Goal: Check status: Check status

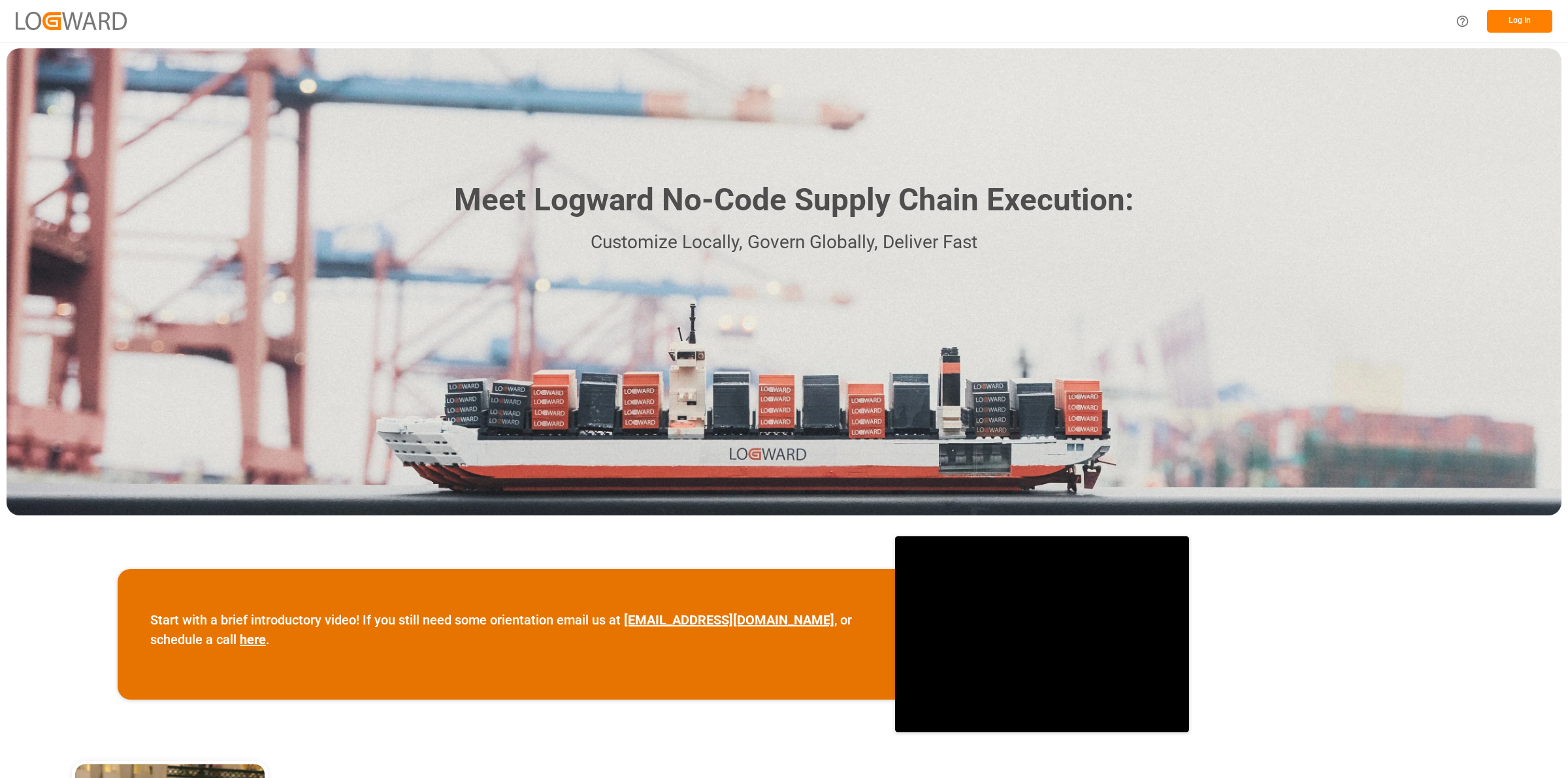
click at [1520, 15] on button "Log In" at bounding box center [1519, 21] width 66 height 23
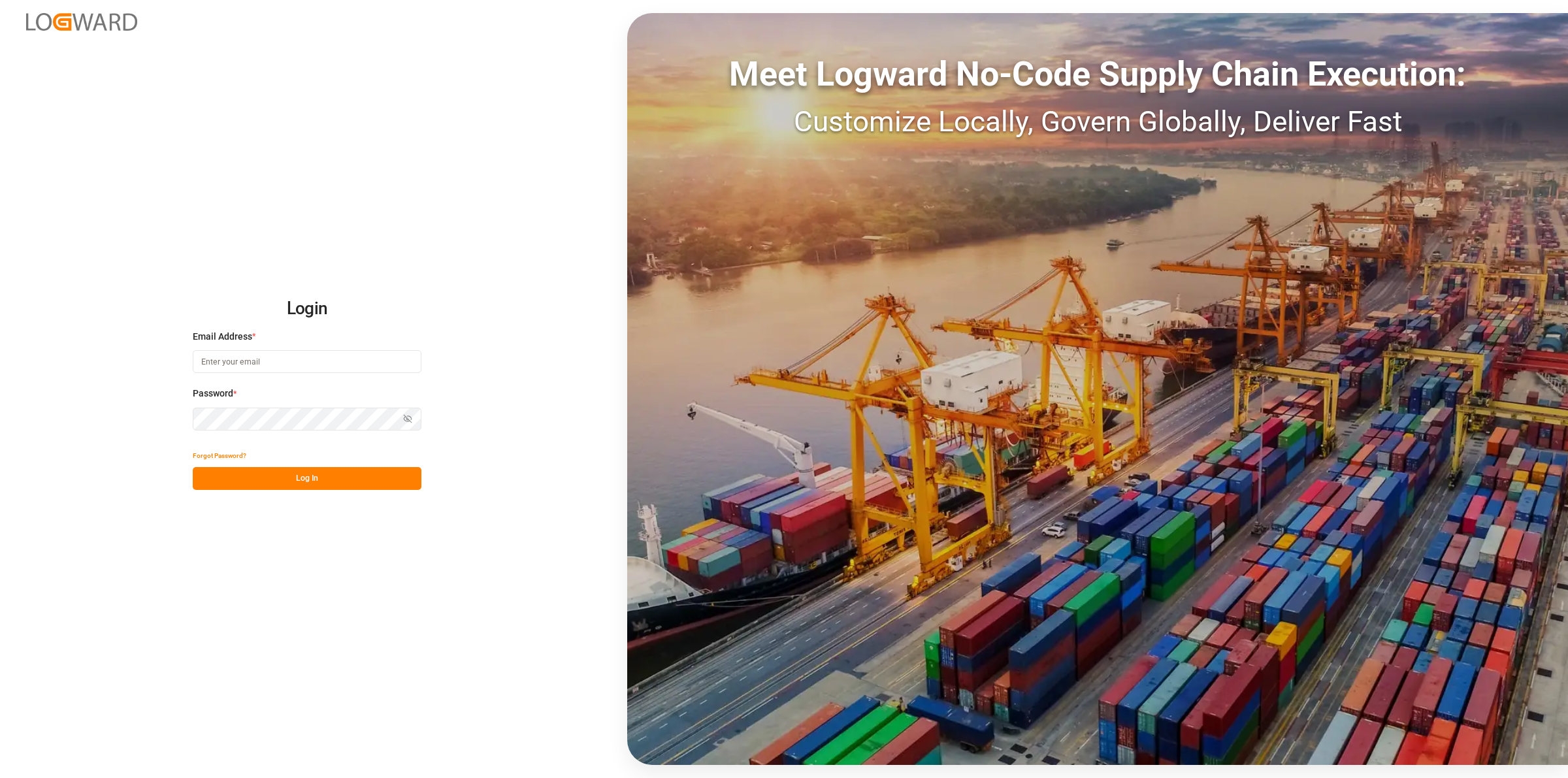
type input "[PERSON_NAME][EMAIL_ADDRESS][DOMAIN_NAME]"
drag, startPoint x: 330, startPoint y: 476, endPoint x: 402, endPoint y: 457, distance: 74.5
click at [330, 476] on button "Log In" at bounding box center [307, 478] width 228 height 23
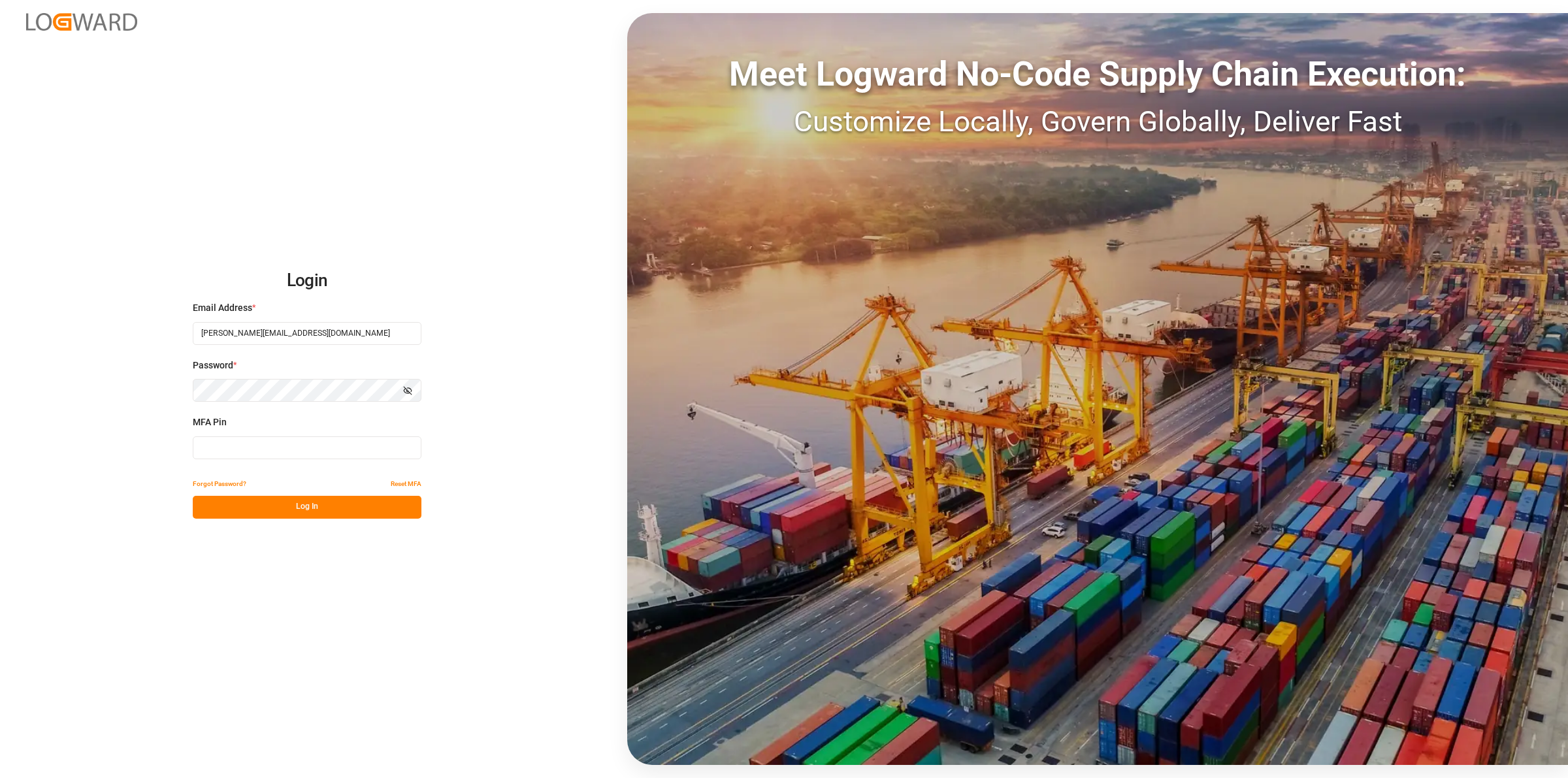
drag, startPoint x: 247, startPoint y: 449, endPoint x: 261, endPoint y: 451, distance: 14.1
click at [247, 451] on input at bounding box center [307, 448] width 228 height 23
type input "837731"
click at [319, 503] on button "Log In" at bounding box center [307, 507] width 228 height 23
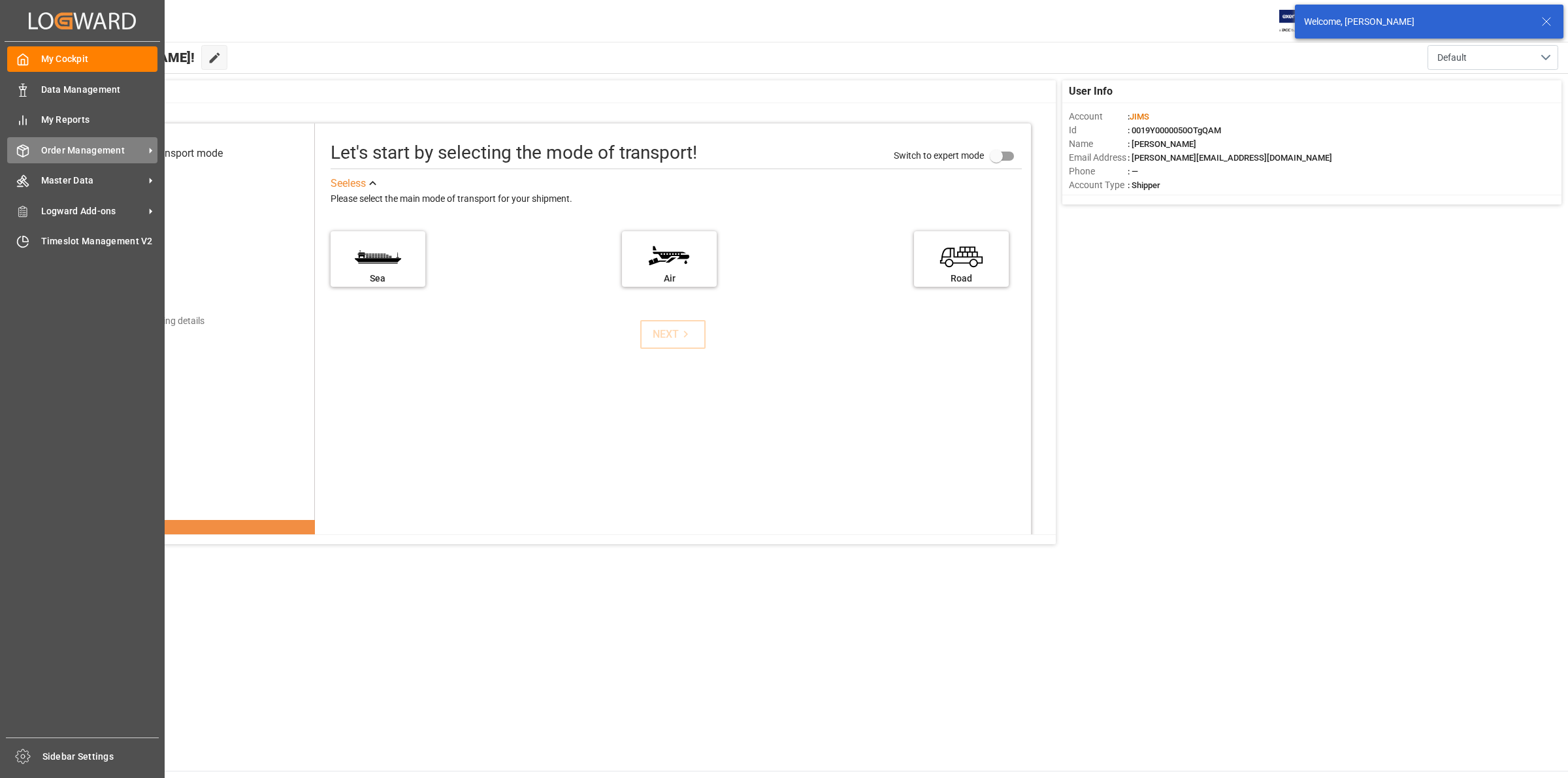
click at [33, 151] on div "Order Management Order Management" at bounding box center [82, 150] width 151 height 26
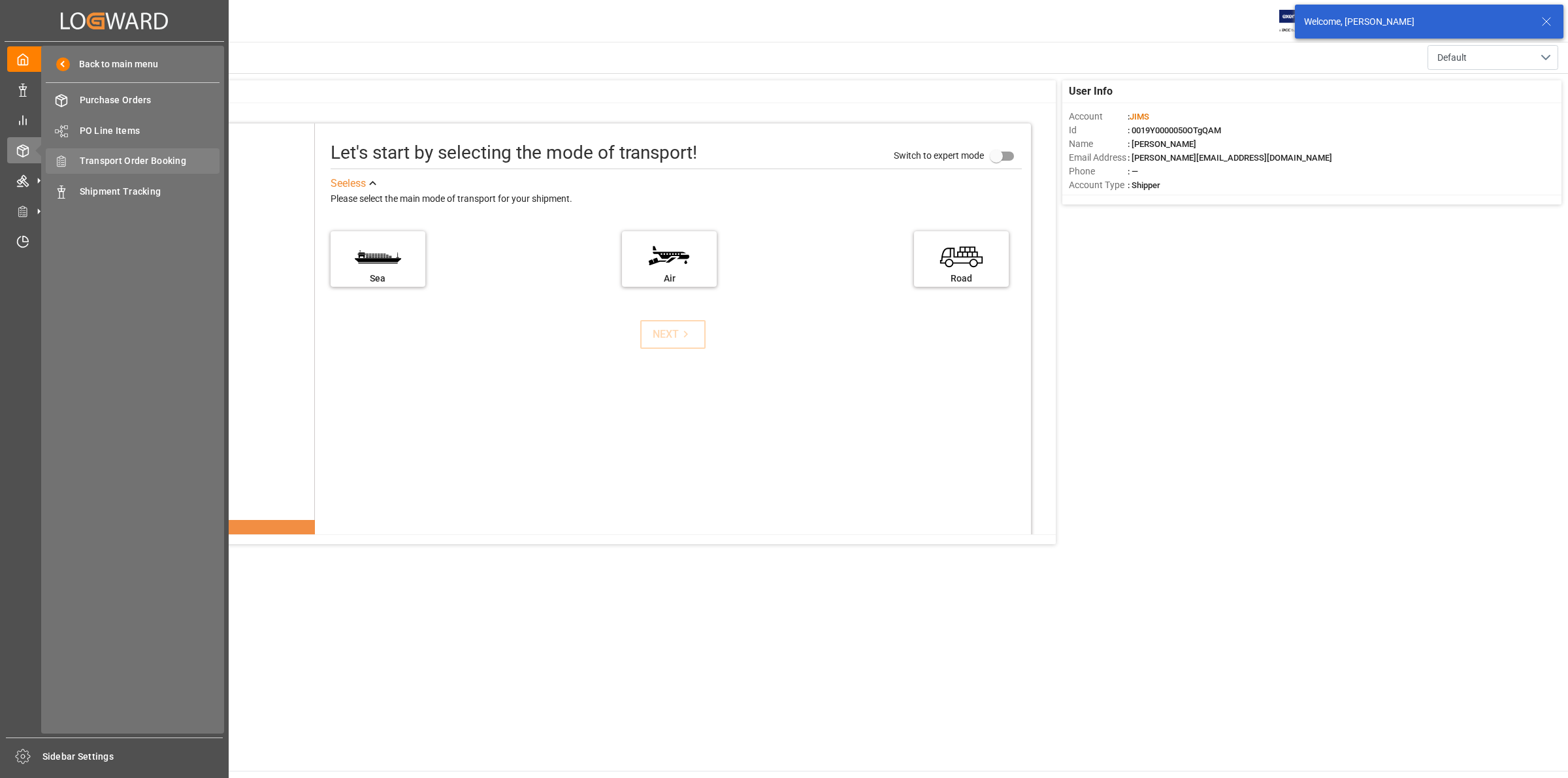
click at [144, 160] on span "Transport Order Booking" at bounding box center [150, 160] width 141 height 14
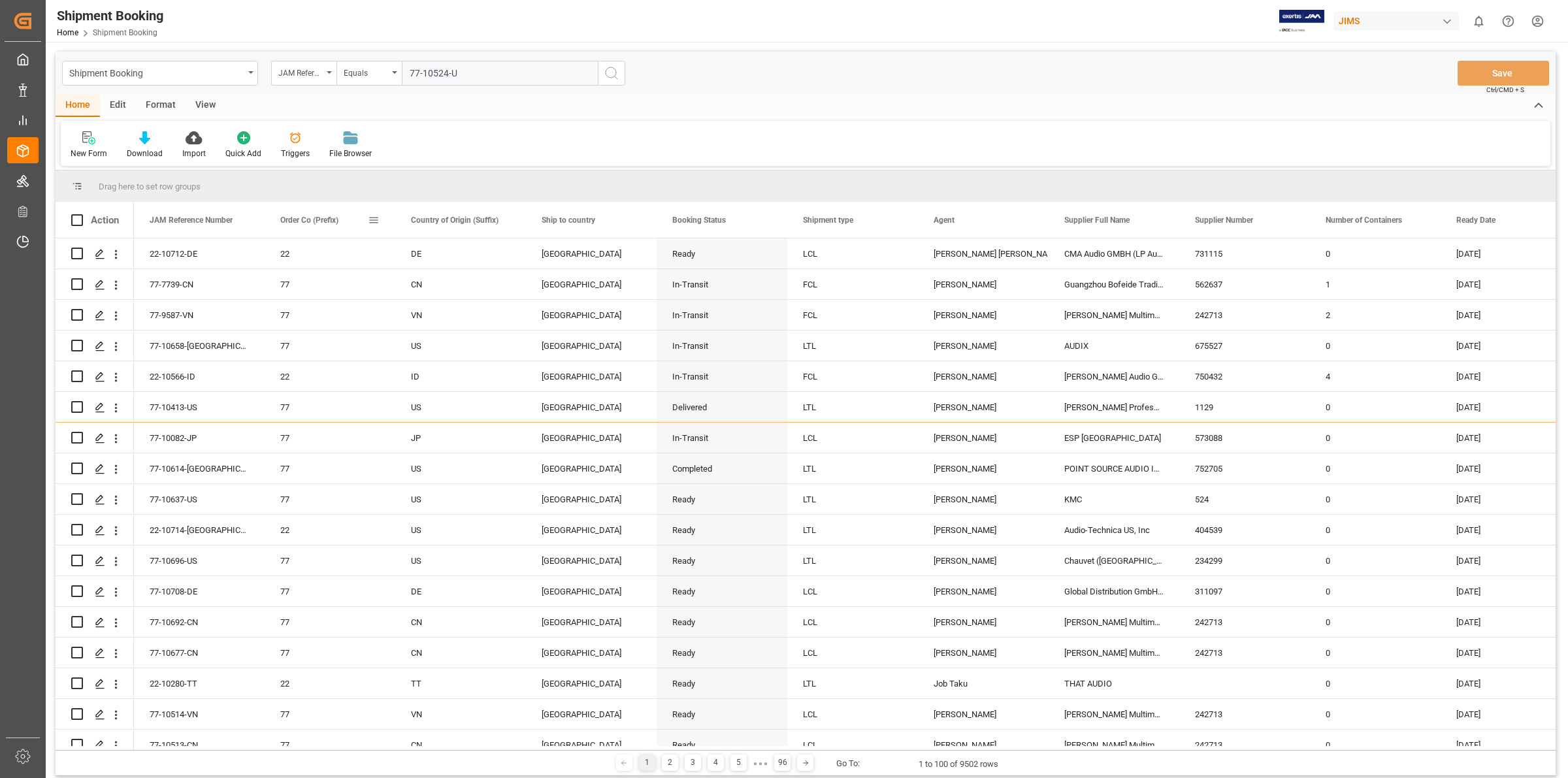
type input "77-10524-US"
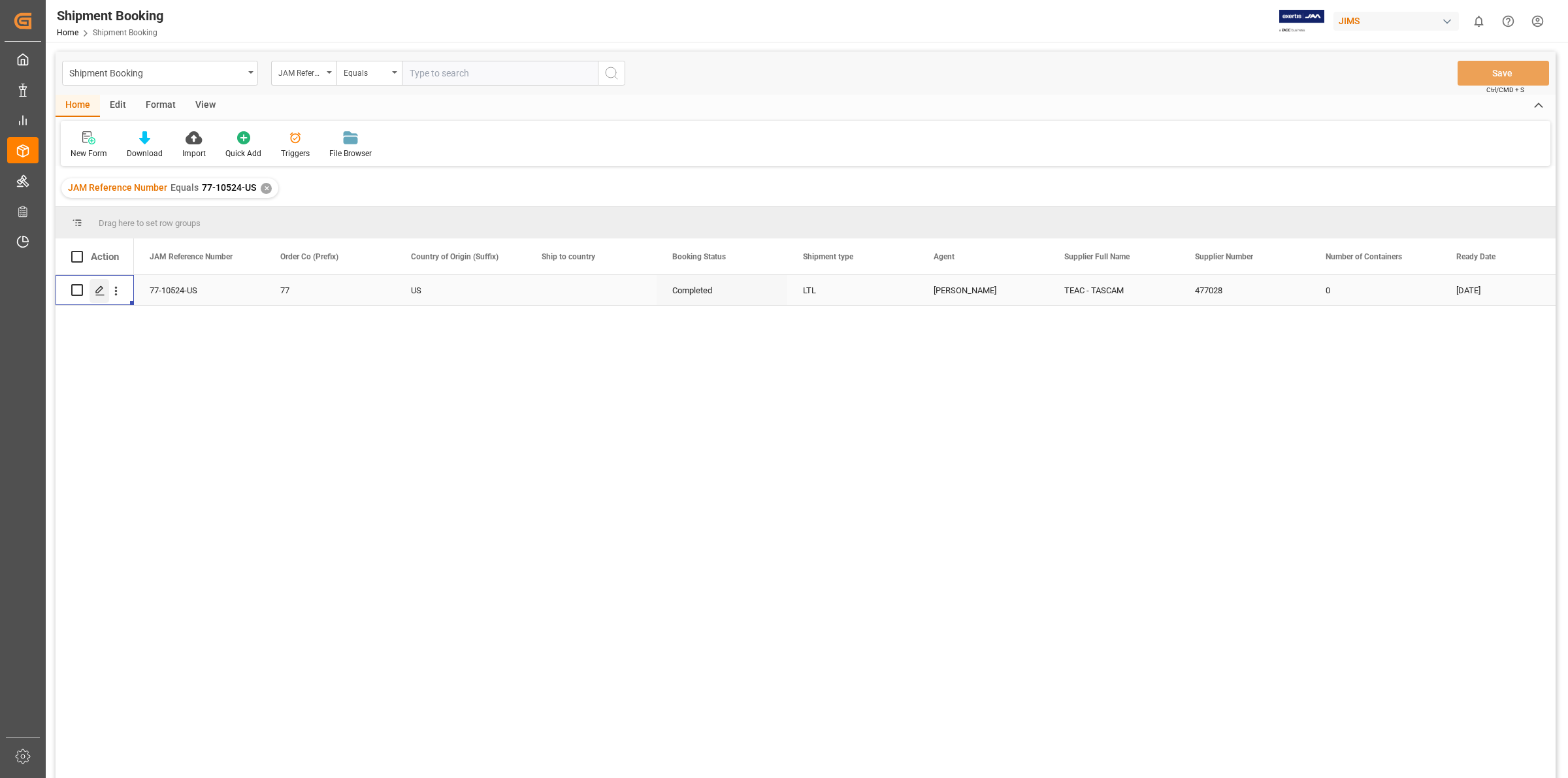
click at [98, 295] on line "Press SPACE to select this row." at bounding box center [100, 295] width 8 height 0
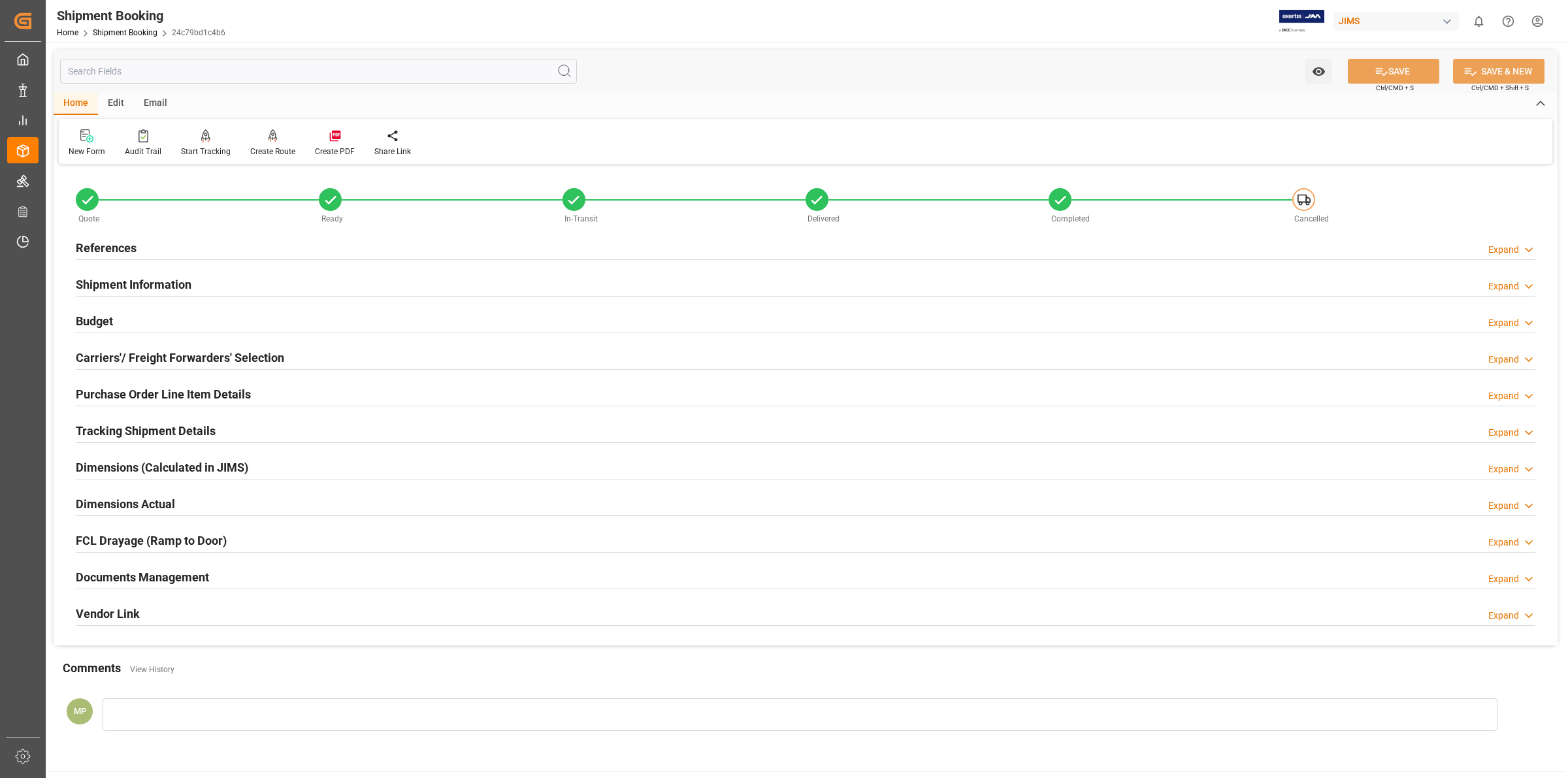
click at [153, 579] on h2 "Documents Management" at bounding box center [142, 577] width 133 height 18
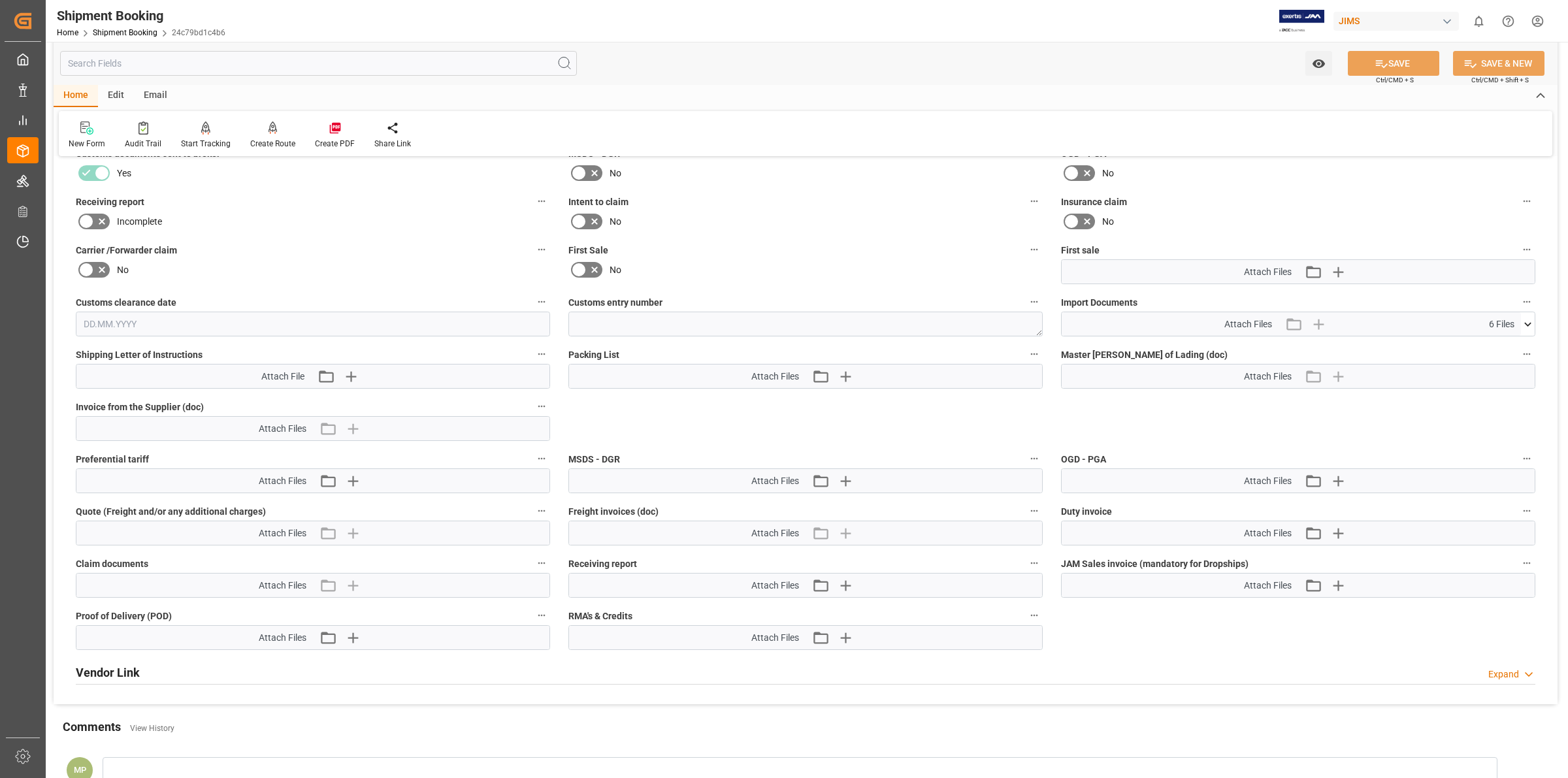
scroll to position [490, 0]
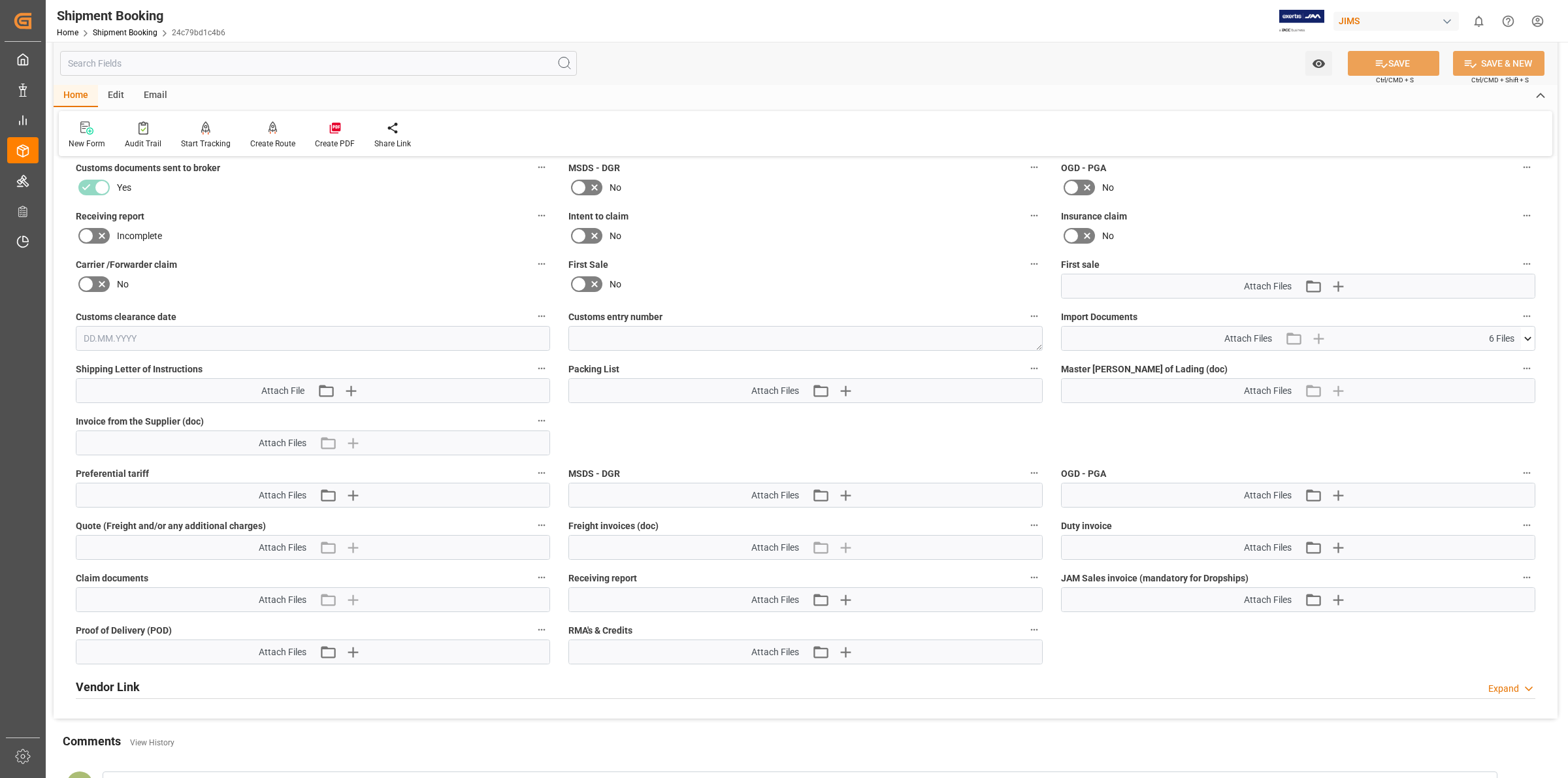
click at [1527, 332] on icon at bounding box center [1527, 338] width 14 height 14
click at [1122, 361] on div "2CCD 77-10524-US TEAC.msg" at bounding box center [1298, 362] width 459 height 14
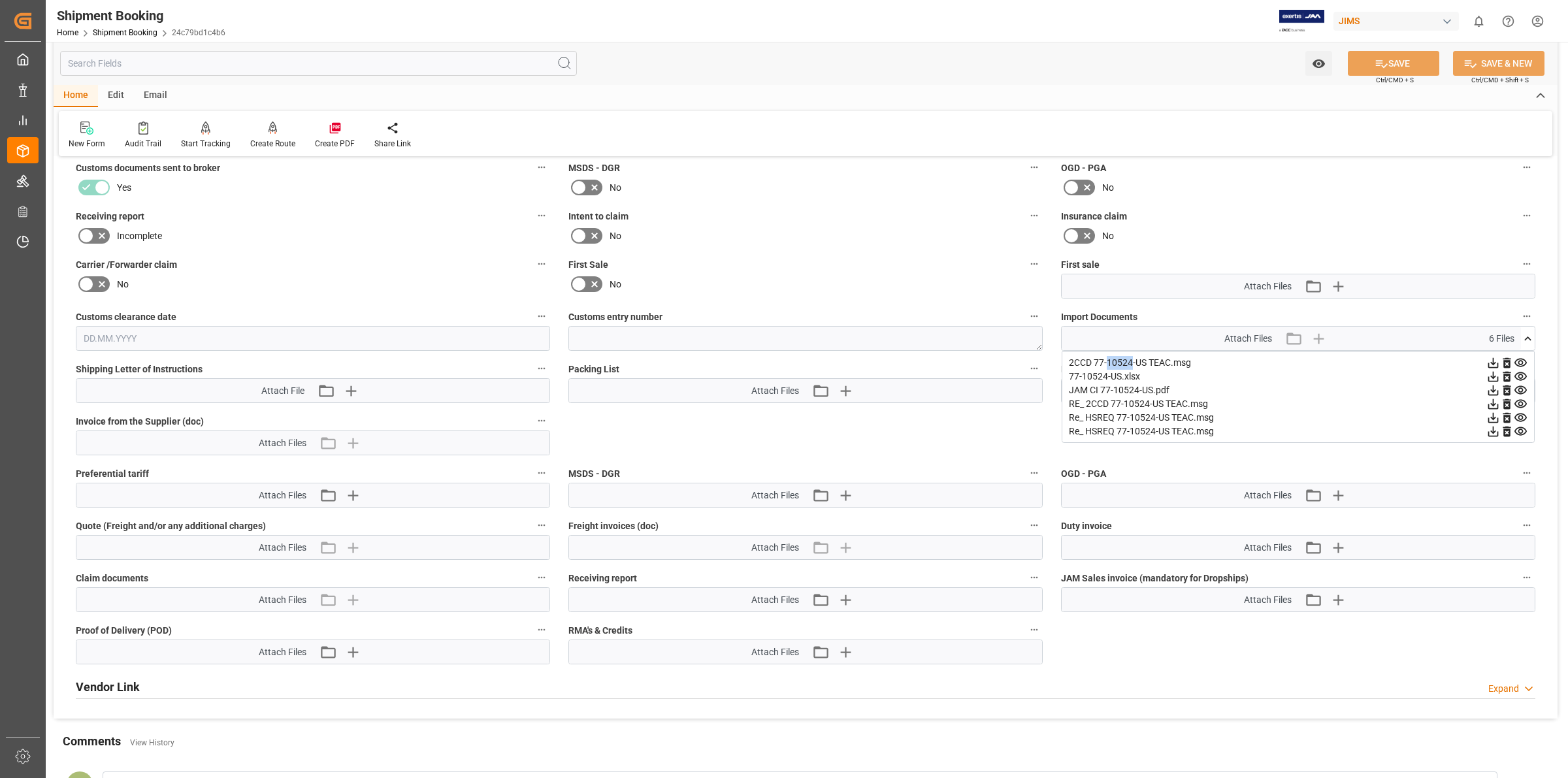
click at [1122, 361] on div "2CCD 77-10524-US TEAC.msg" at bounding box center [1298, 362] width 459 height 14
click at [1520, 361] on icon at bounding box center [1520, 362] width 14 height 14
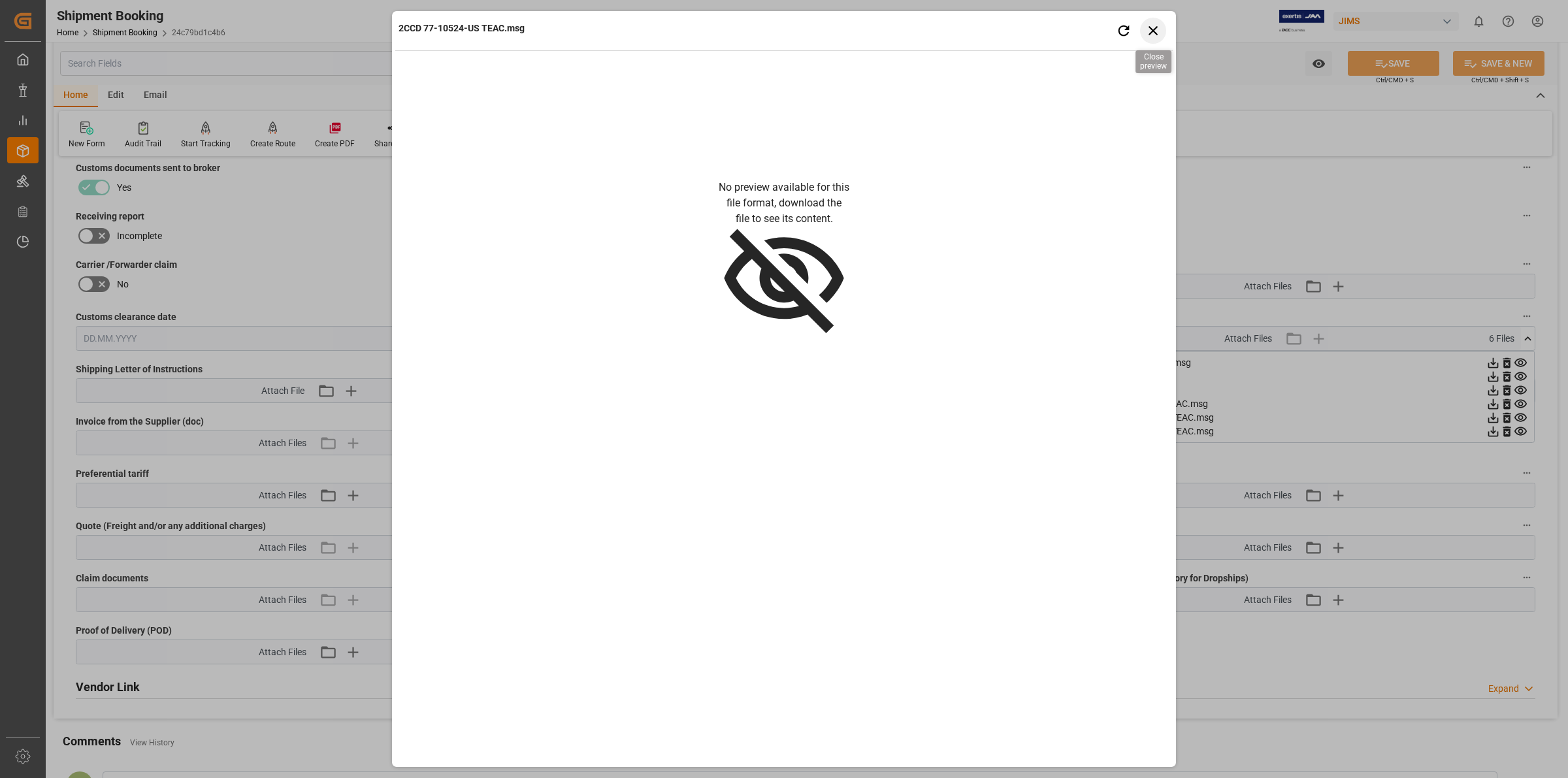
drag, startPoint x: 1150, startPoint y: 27, endPoint x: 1320, endPoint y: 236, distance: 269.4
click at [1151, 27] on icon "button" at bounding box center [1153, 30] width 16 height 16
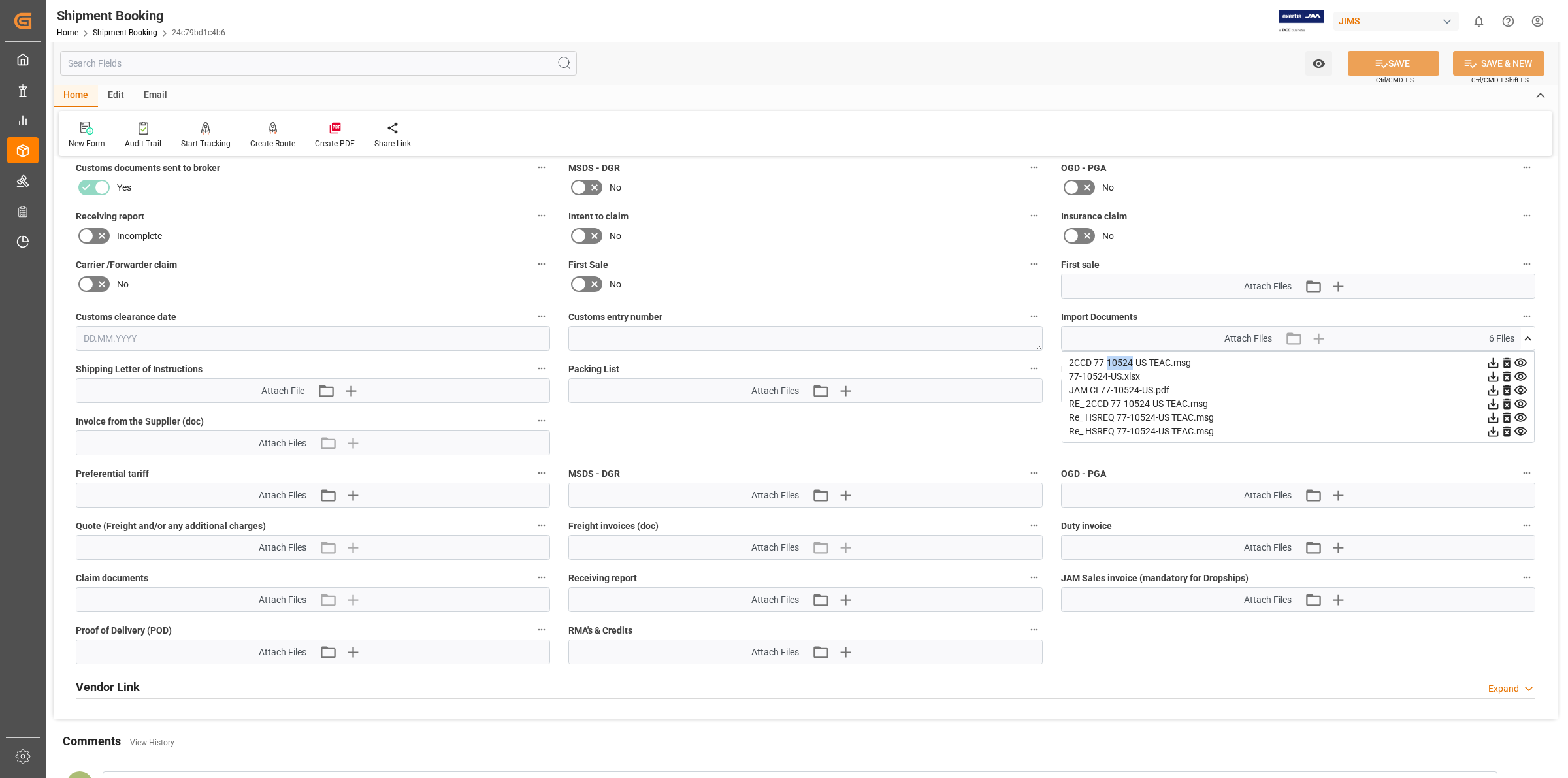
click at [1493, 360] on icon at bounding box center [1492, 362] width 14 height 14
click at [1490, 375] on icon at bounding box center [1493, 377] width 11 height 11
click at [1493, 391] on icon at bounding box center [1492, 389] width 14 height 14
click at [1493, 403] on icon at bounding box center [1493, 404] width 11 height 11
click at [1494, 416] on icon at bounding box center [1493, 418] width 11 height 11
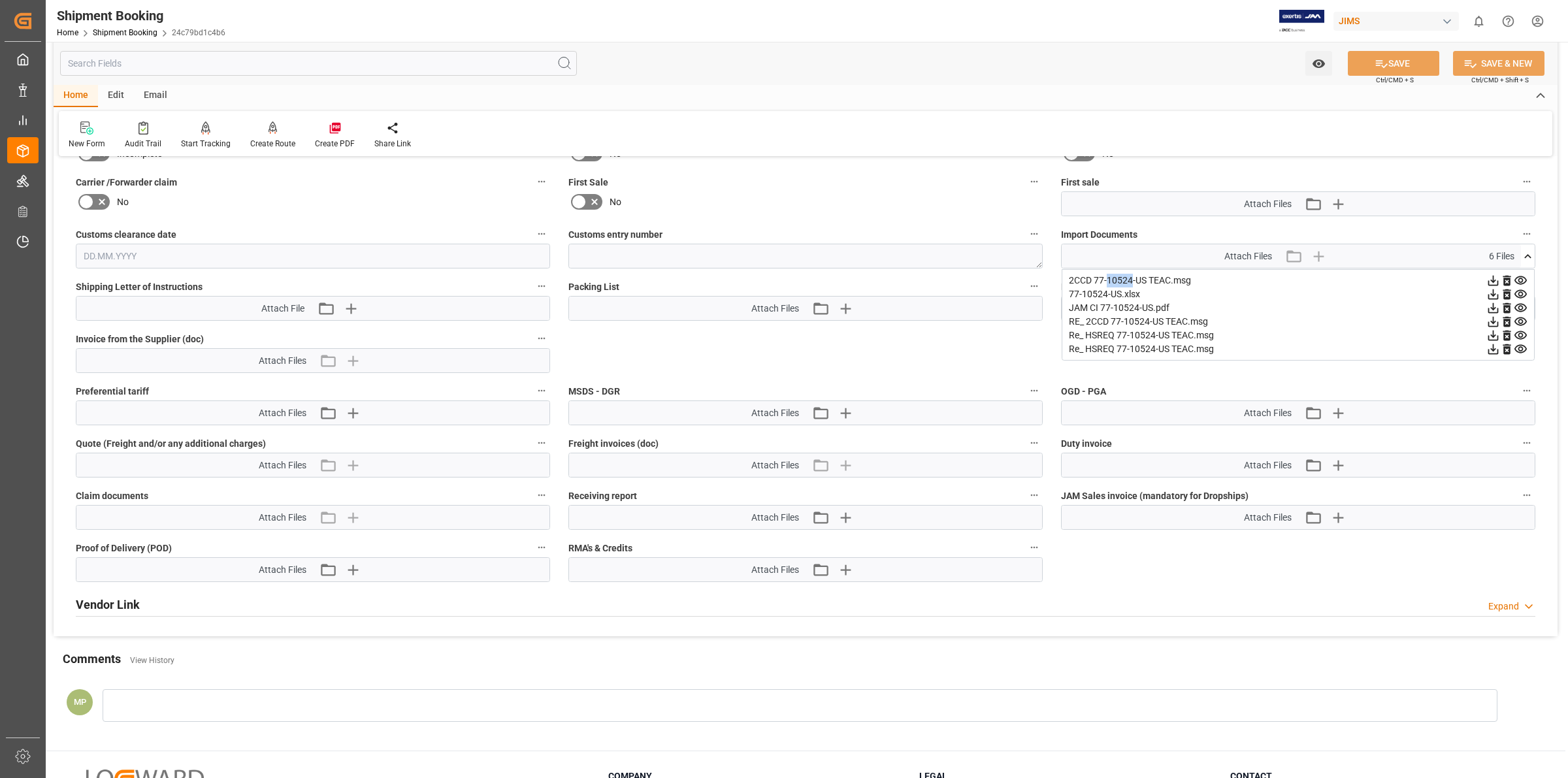
scroll to position [571, 0]
click at [1494, 348] on icon at bounding box center [1493, 349] width 11 height 11
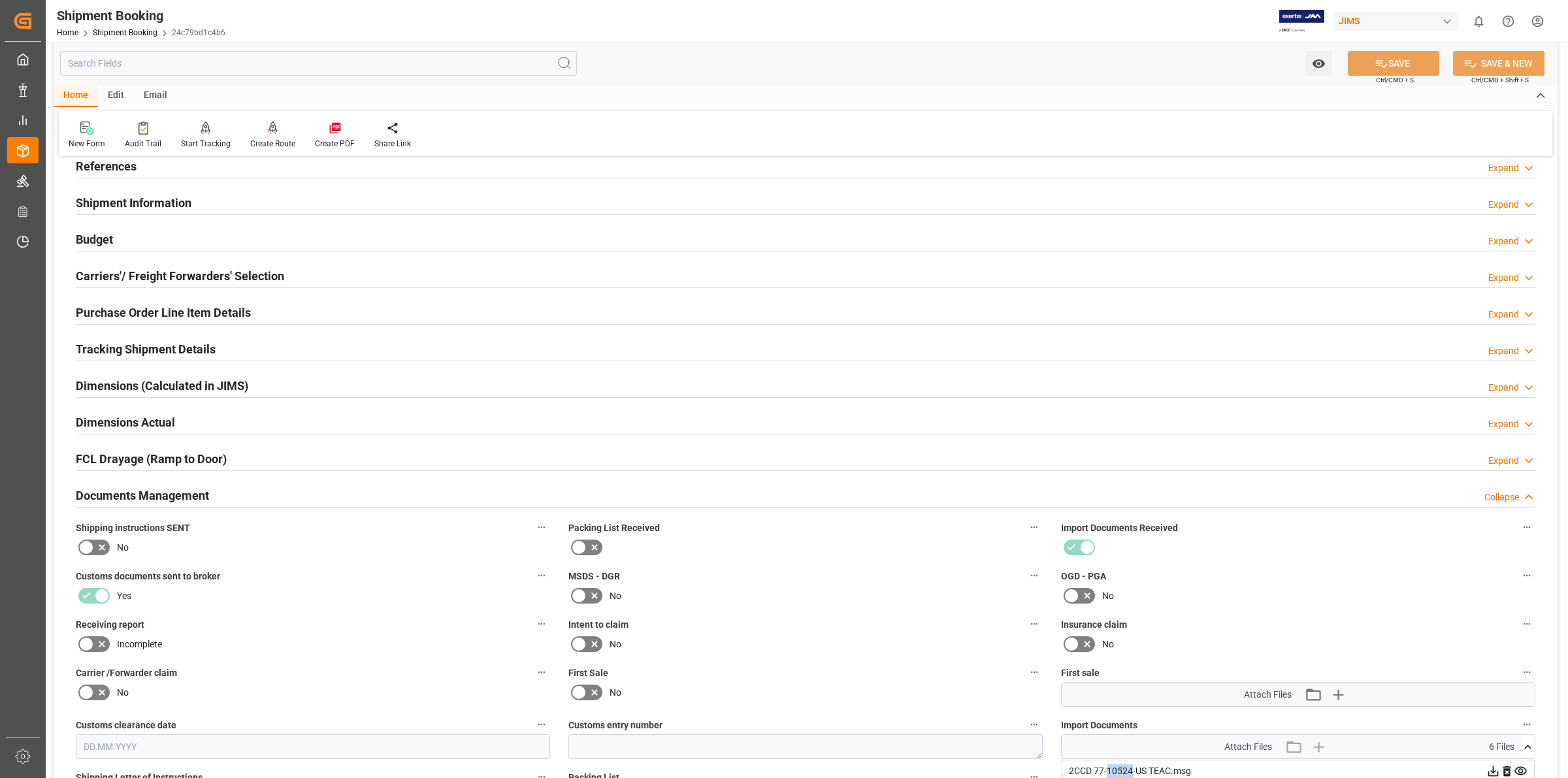
scroll to position [0, 0]
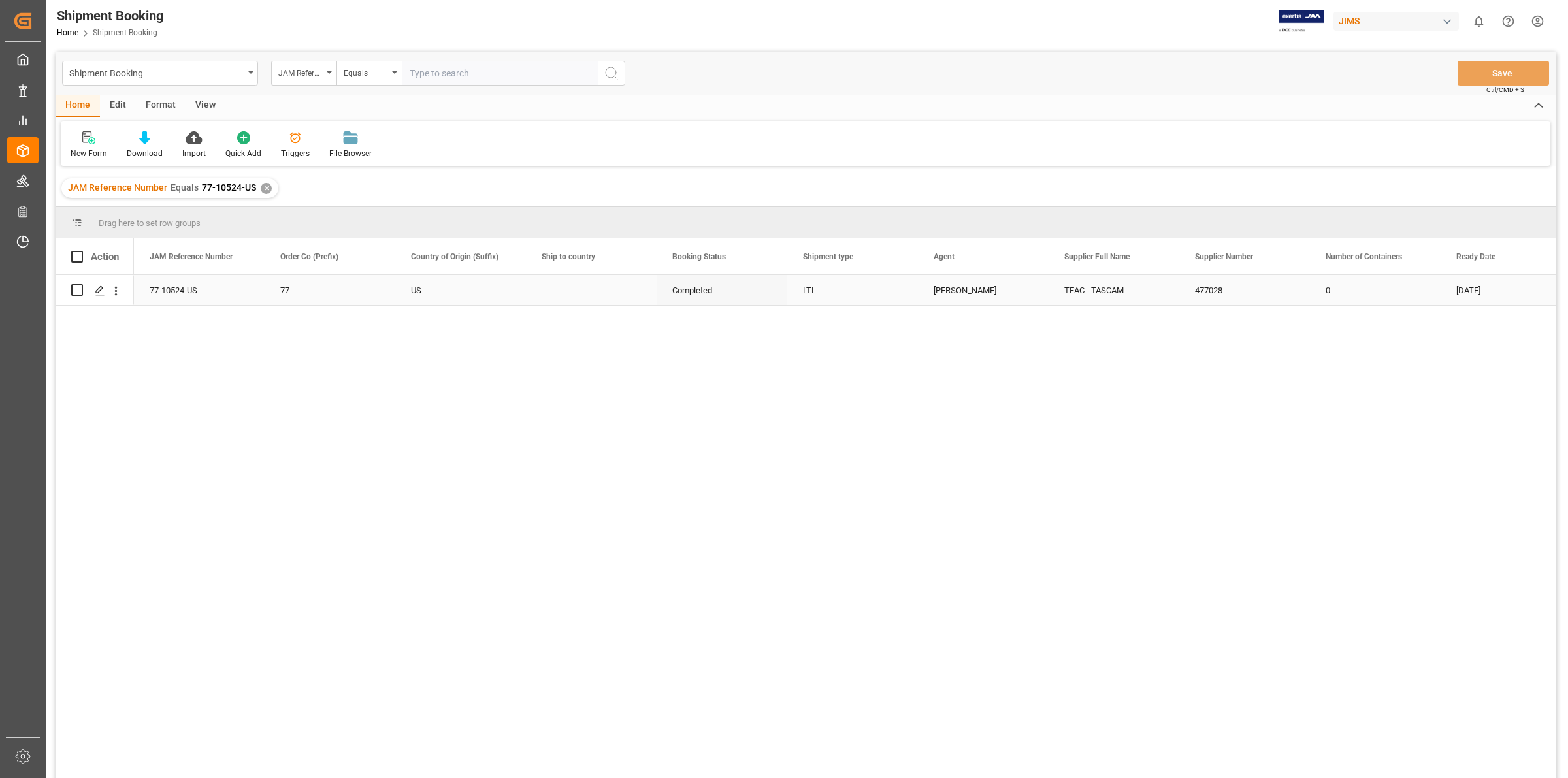
click at [191, 295] on div "77-10524-US" at bounding box center [199, 290] width 131 height 30
